Goal: Information Seeking & Learning: Find specific fact

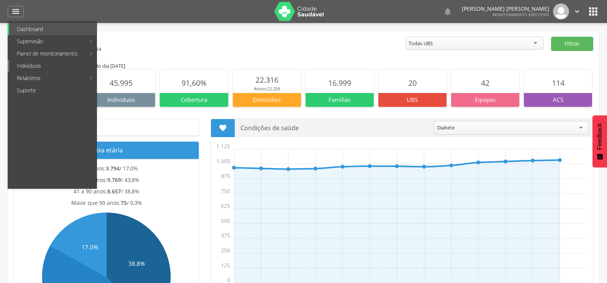
click at [18, 66] on link "Indivíduos" at bounding box center [52, 66] width 87 height 12
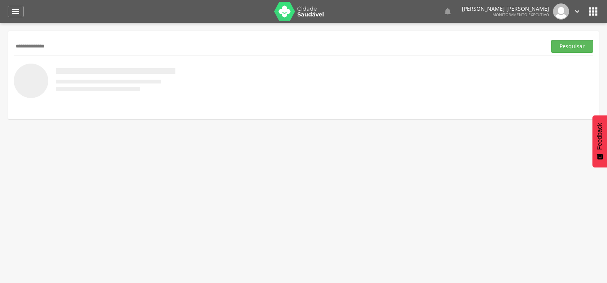
click at [551, 40] on button "Pesquisar" at bounding box center [572, 46] width 42 height 13
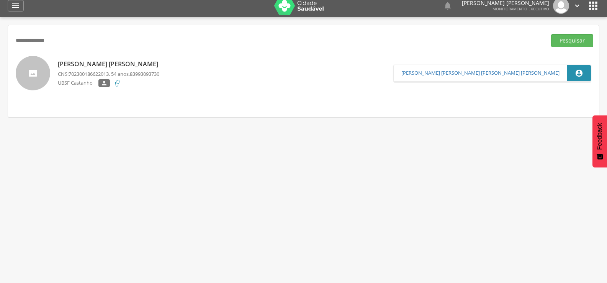
scroll to position [23, 0]
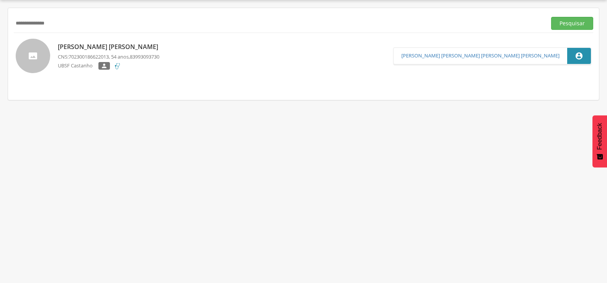
click at [133, 53] on p "CNS: 702300186622013 , 54 anos, 83993093730" at bounding box center [110, 56] width 104 height 7
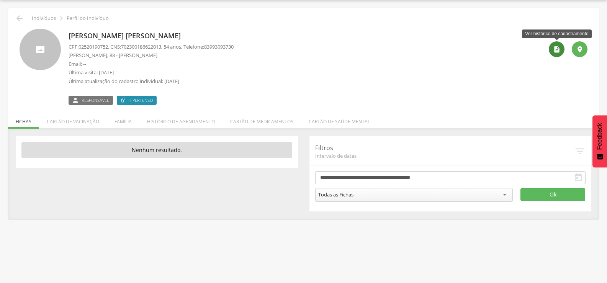
click at [554, 52] on icon "" at bounding box center [557, 50] width 8 height 8
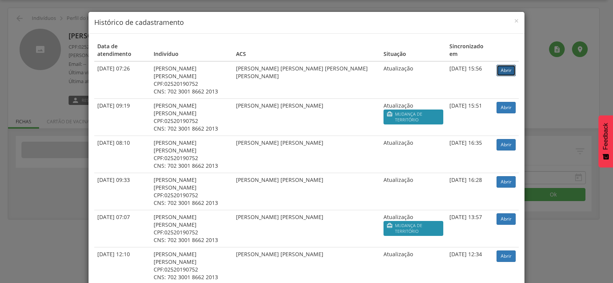
click at [505, 65] on link "Abrir" at bounding box center [506, 70] width 19 height 11
click at [59, 28] on div "× Histórico de cadastramento Data de atendimento Indivíduo ACS Situação Sincron…" at bounding box center [306, 141] width 613 height 283
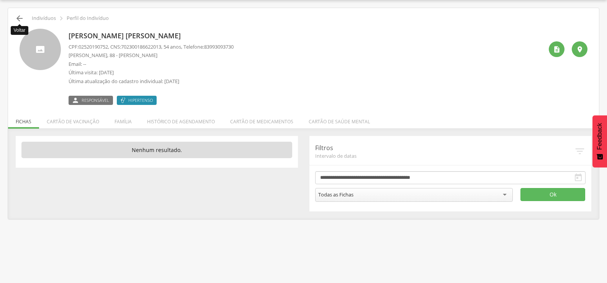
click at [16, 18] on icon "" at bounding box center [19, 18] width 9 height 9
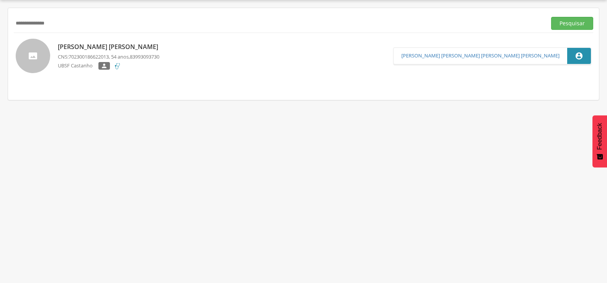
drag, startPoint x: 78, startPoint y: 28, endPoint x: 0, endPoint y: 17, distance: 78.5
click at [0, 17] on div "**********" at bounding box center [303, 141] width 607 height 283
type input "**********"
click at [551, 17] on button "Pesquisar" at bounding box center [572, 23] width 42 height 13
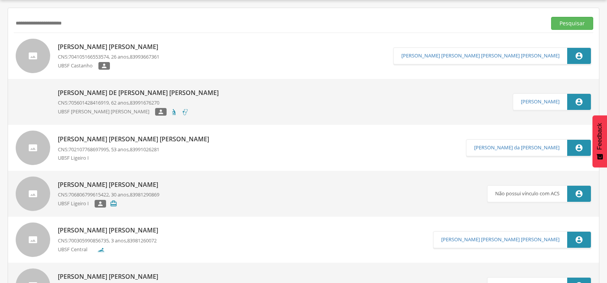
click at [121, 55] on p "CNS: 704105166553574 , 26 anos, 83993667361" at bounding box center [110, 56] width 104 height 7
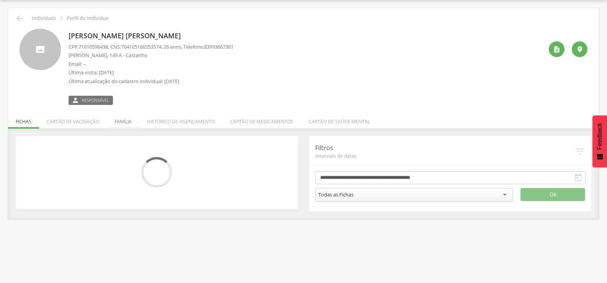
click at [123, 118] on li "Família" at bounding box center [123, 120] width 33 height 18
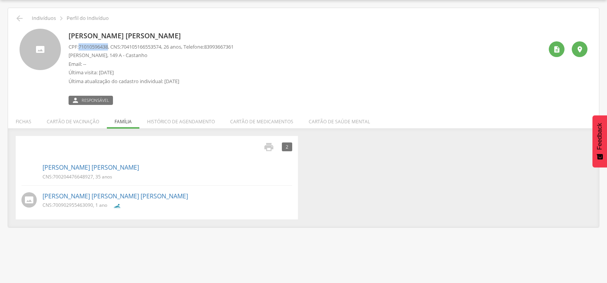
drag, startPoint x: 79, startPoint y: 46, endPoint x: 111, endPoint y: 47, distance: 31.8
click at [111, 47] on p "CPF: 71010596438 , CNS: [PHONE_NUMBER] , 26 anos, Telefone: [PHONE_NUMBER]" at bounding box center [151, 46] width 165 height 7
copy span "71010596438"
click at [556, 53] on icon "" at bounding box center [557, 50] width 8 height 8
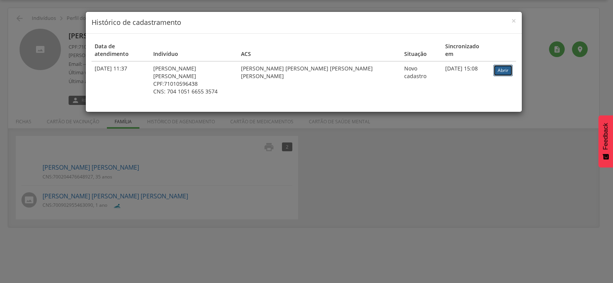
click at [494, 65] on link "Abrir" at bounding box center [503, 70] width 19 height 11
click at [61, 54] on div "× Histórico de cadastramento Data de atendimento Indivíduo ACS Situação Sincron…" at bounding box center [306, 141] width 613 height 283
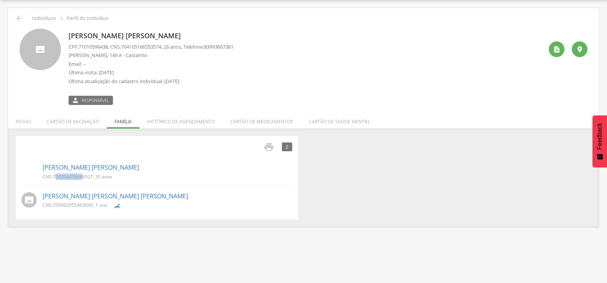
drag, startPoint x: 55, startPoint y: 177, endPoint x: 84, endPoint y: 177, distance: 28.4
click at [84, 177] on span "700204476648927" at bounding box center [73, 177] width 40 height 7
drag, startPoint x: 54, startPoint y: 179, endPoint x: 91, endPoint y: 177, distance: 37.2
click at [93, 177] on p "CNS: 700204476648927 , 35 anos" at bounding box center [78, 177] width 70 height 7
copy span "700204476648927"
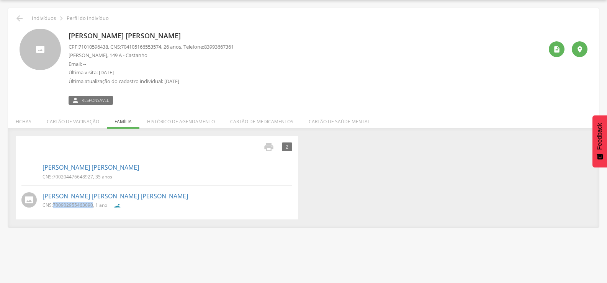
drag, startPoint x: 53, startPoint y: 206, endPoint x: 87, endPoint y: 209, distance: 33.9
click at [93, 205] on p "CNS: 700902955463090 , 1 ano" at bounding box center [75, 205] width 65 height 7
copy p "700902955463090"
drag, startPoint x: 80, startPoint y: 47, endPoint x: 112, endPoint y: 48, distance: 31.4
click at [111, 48] on p "CPF: 71010596438 , CNS: [PHONE_NUMBER] , 26 anos, Telefone: [PHONE_NUMBER]" at bounding box center [151, 46] width 165 height 7
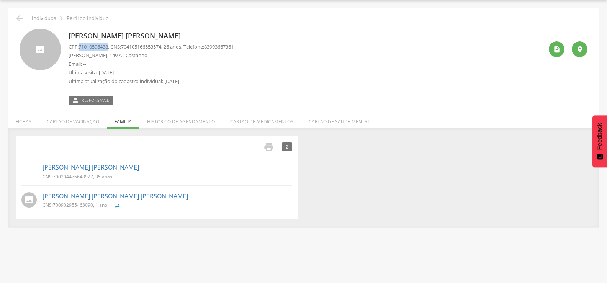
copy span "71010596438"
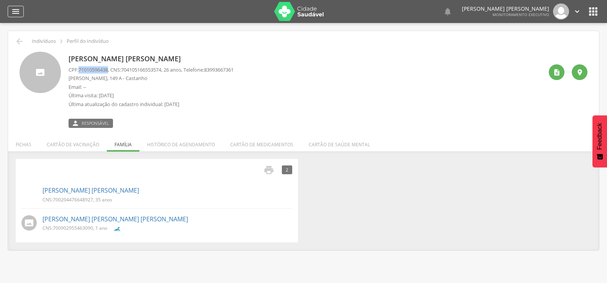
click at [18, 16] on icon "" at bounding box center [15, 11] width 9 height 9
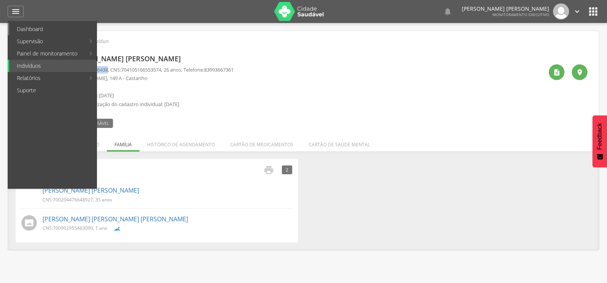
click at [30, 30] on link "Dashboard" at bounding box center [52, 29] width 87 height 12
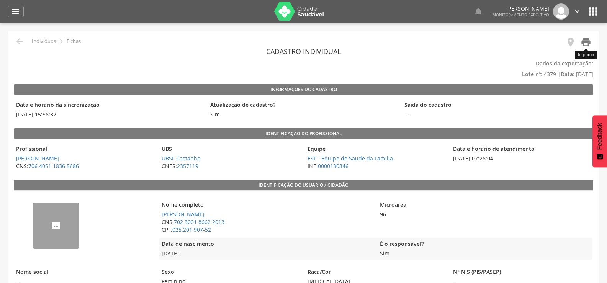
click at [584, 43] on icon "" at bounding box center [586, 42] width 11 height 11
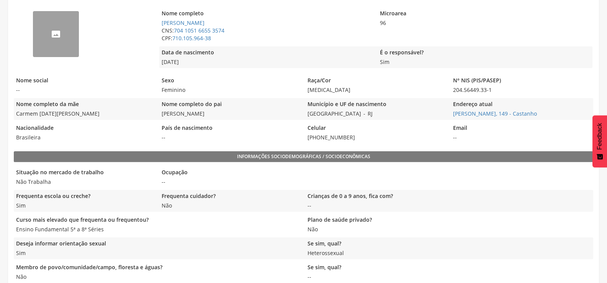
scroll to position [116, 0]
